Goal: Navigation & Orientation: Find specific page/section

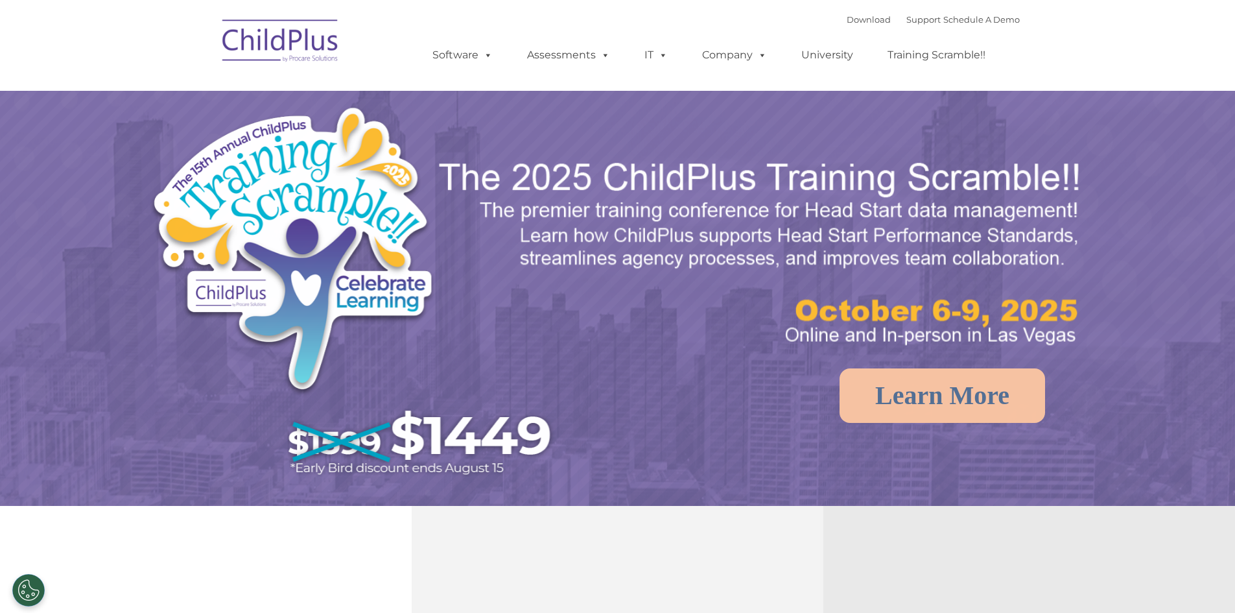
select select "MEDIUM"
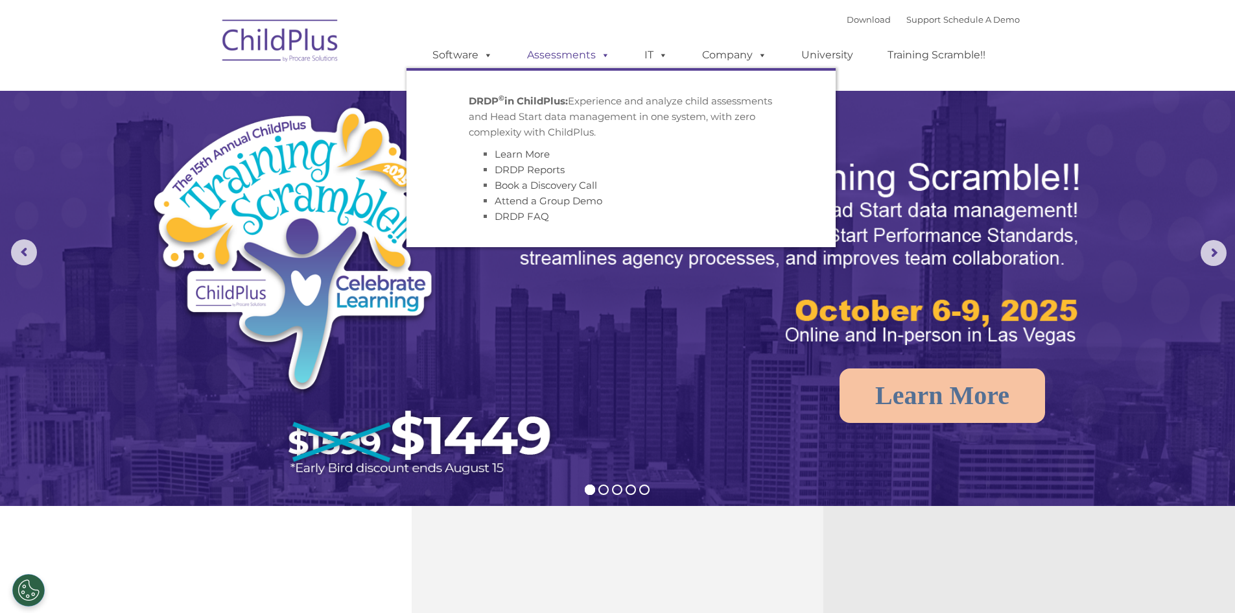
click at [556, 56] on link "Assessments" at bounding box center [568, 55] width 109 height 26
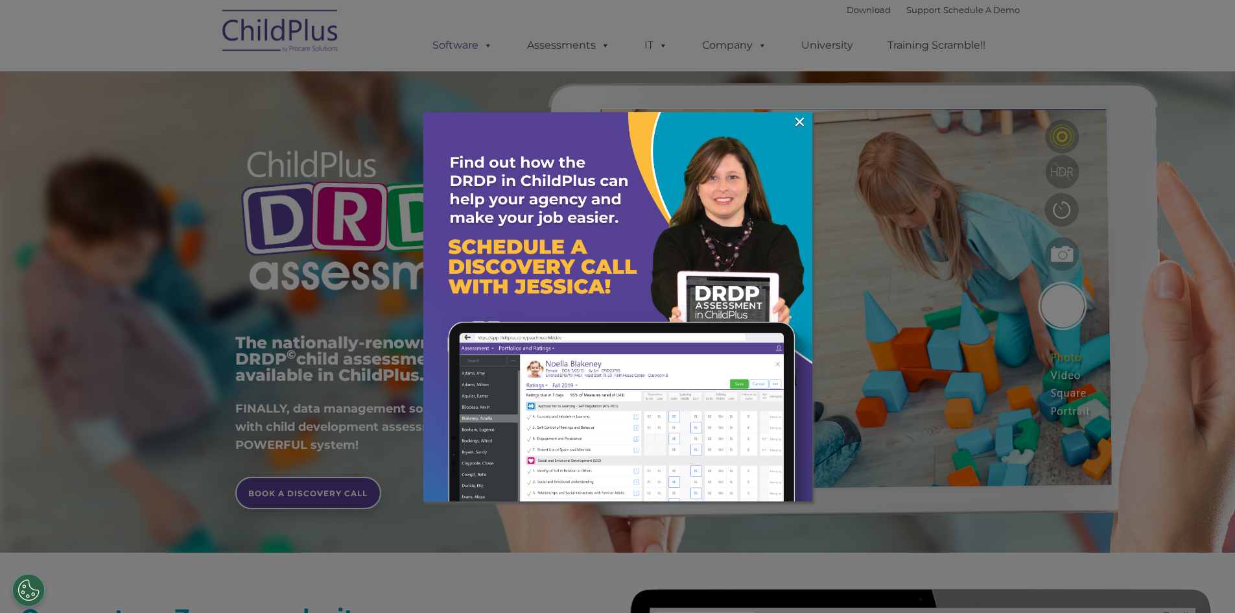
click at [462, 47] on div at bounding box center [617, 306] width 1235 height 613
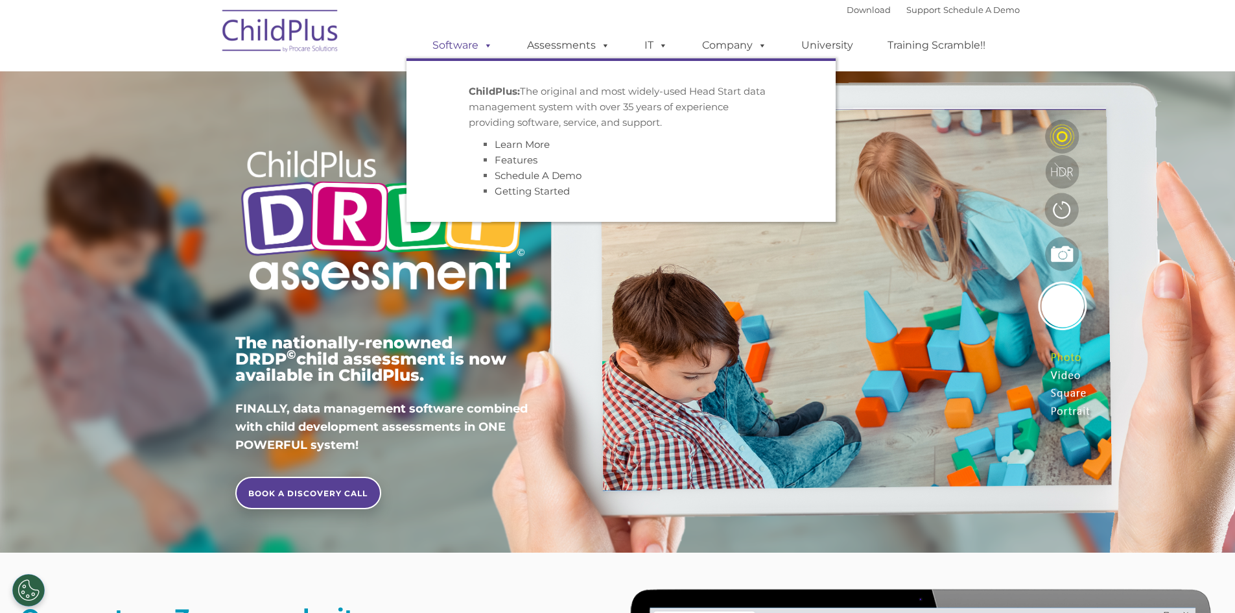
click at [461, 47] on link "Software" at bounding box center [462, 45] width 86 height 26
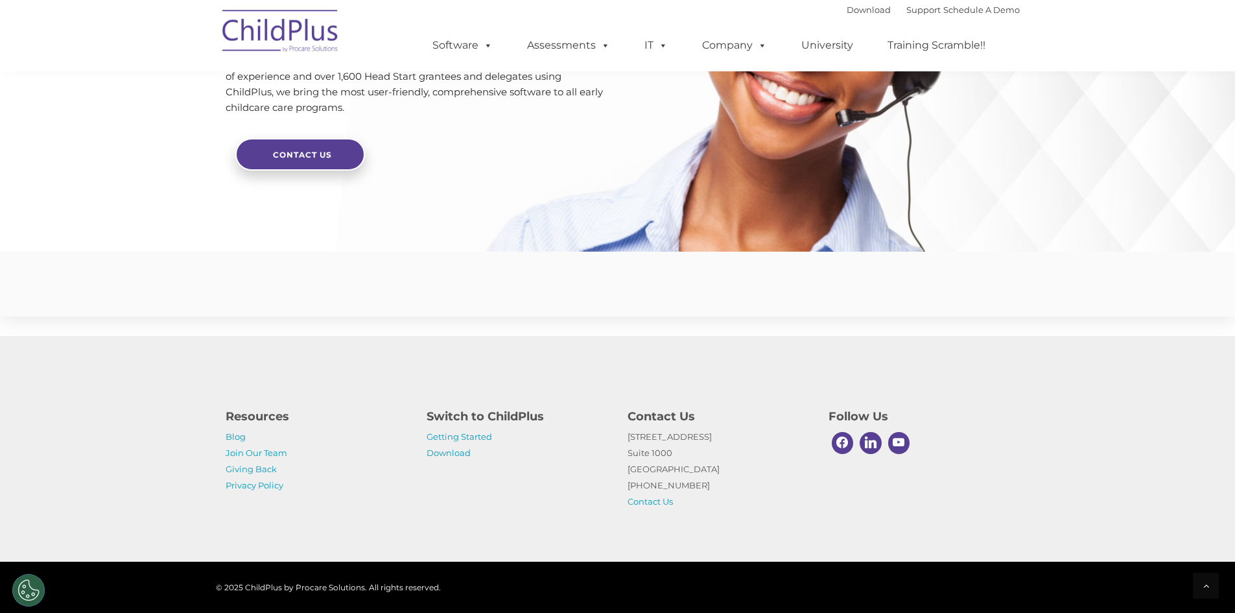
scroll to position [3057, 0]
click at [457, 438] on link "Getting Started" at bounding box center [459, 436] width 65 height 10
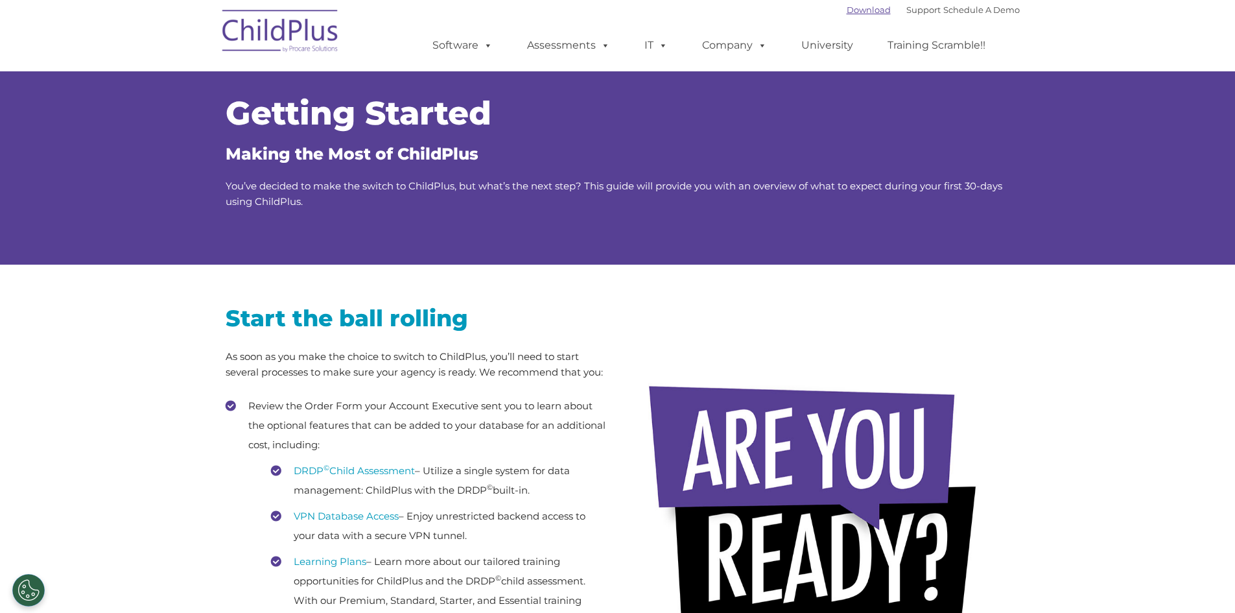
click at [847, 8] on link "Download" at bounding box center [869, 10] width 44 height 10
